Goal: Task Accomplishment & Management: Complete application form

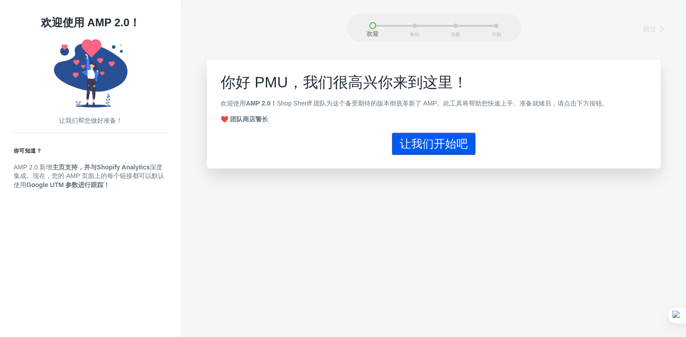
click at [421, 146] on font "让我们开始吧" at bounding box center [434, 143] width 68 height 13
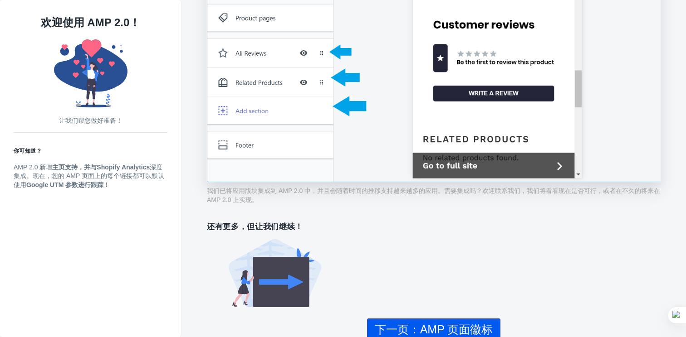
scroll to position [723, 0]
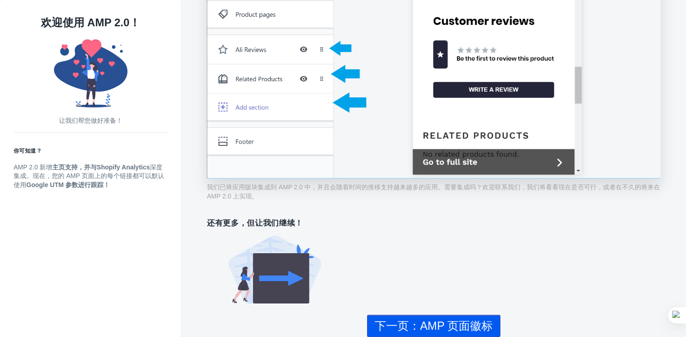
click at [462, 321] on font "下一页：AMP 页面徽标" at bounding box center [434, 326] width 118 height 13
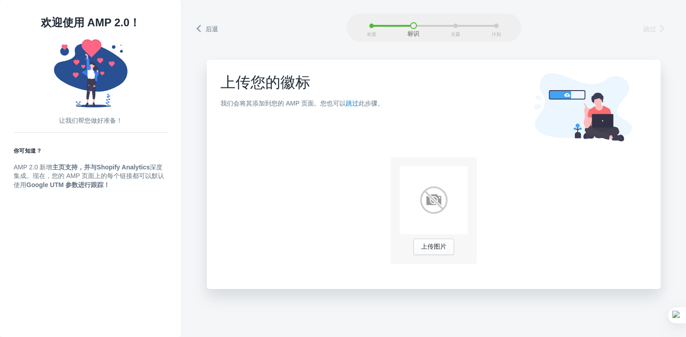
click at [648, 28] on font "跳过" at bounding box center [649, 28] width 13 height 7
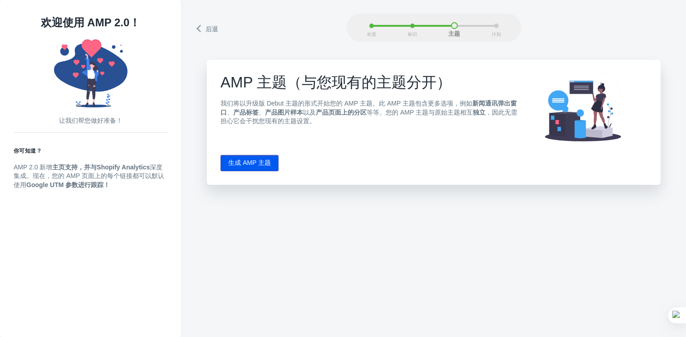
click at [266, 166] on font "生成 AMP 主题" at bounding box center [249, 162] width 43 height 7
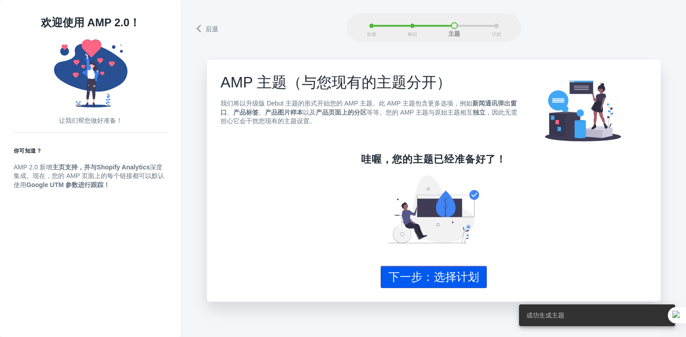
click at [461, 278] on font "下一步：选择计划" at bounding box center [433, 277] width 91 height 13
